Goal: Information Seeking & Learning: Check status

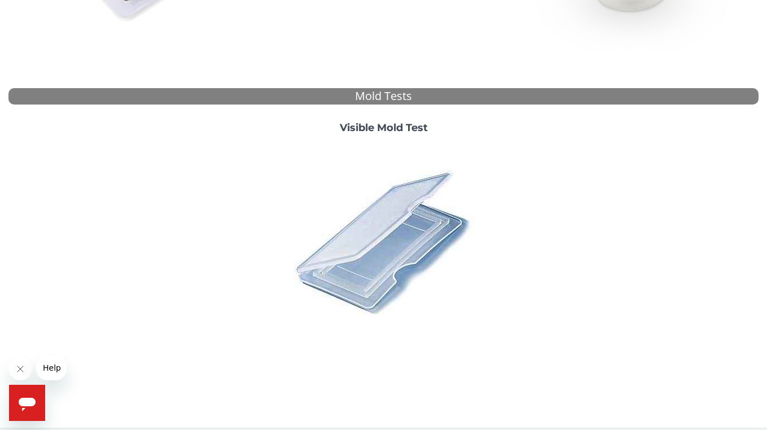
scroll to position [376, 0]
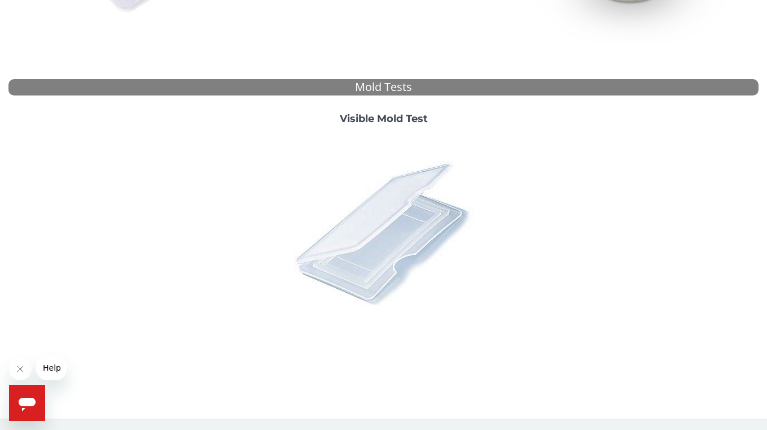
click at [393, 234] on img at bounding box center [384, 233] width 198 height 198
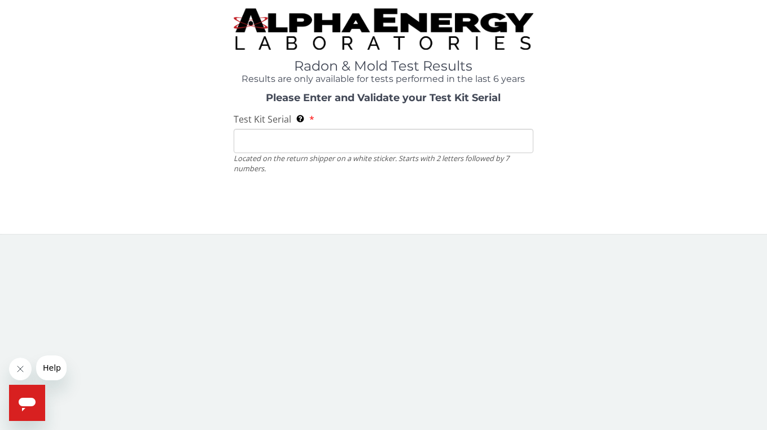
scroll to position [0, 0]
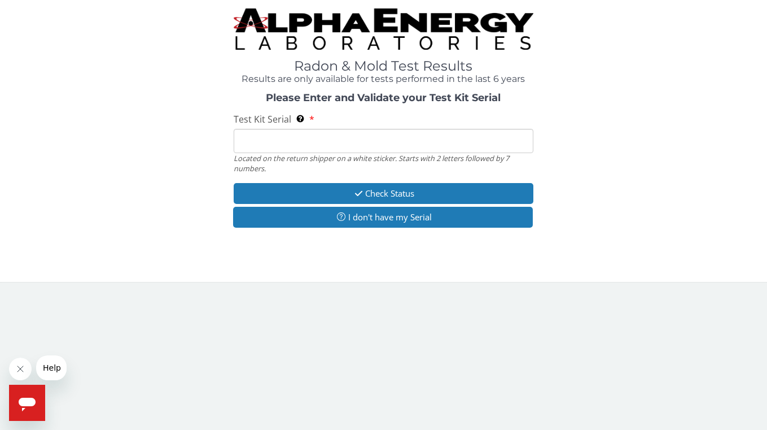
click at [311, 137] on input "Test Kit Serial Located on the return shipper on a white sticker. Starts with 2…" at bounding box center [384, 141] width 300 height 24
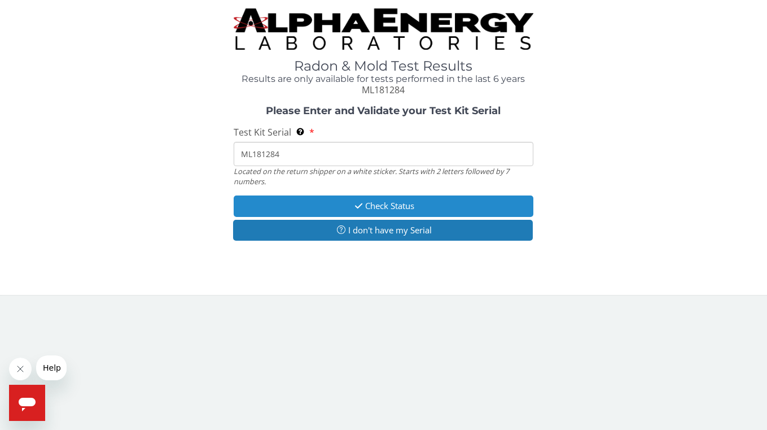
type input "ML181284"
click at [395, 205] on button "Check Status" at bounding box center [384, 205] width 300 height 21
